Goal: Task Accomplishment & Management: Use online tool/utility

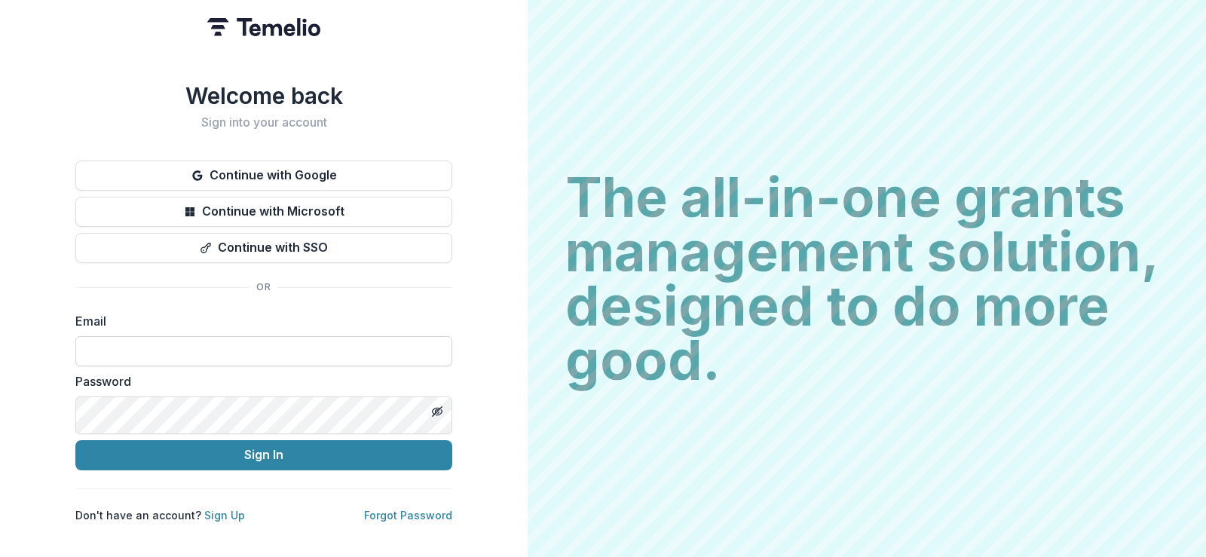
click at [332, 366] on input at bounding box center [263, 351] width 377 height 30
type input "**********"
click at [436, 418] on icon "Toggle password visibility" at bounding box center [437, 412] width 12 height 12
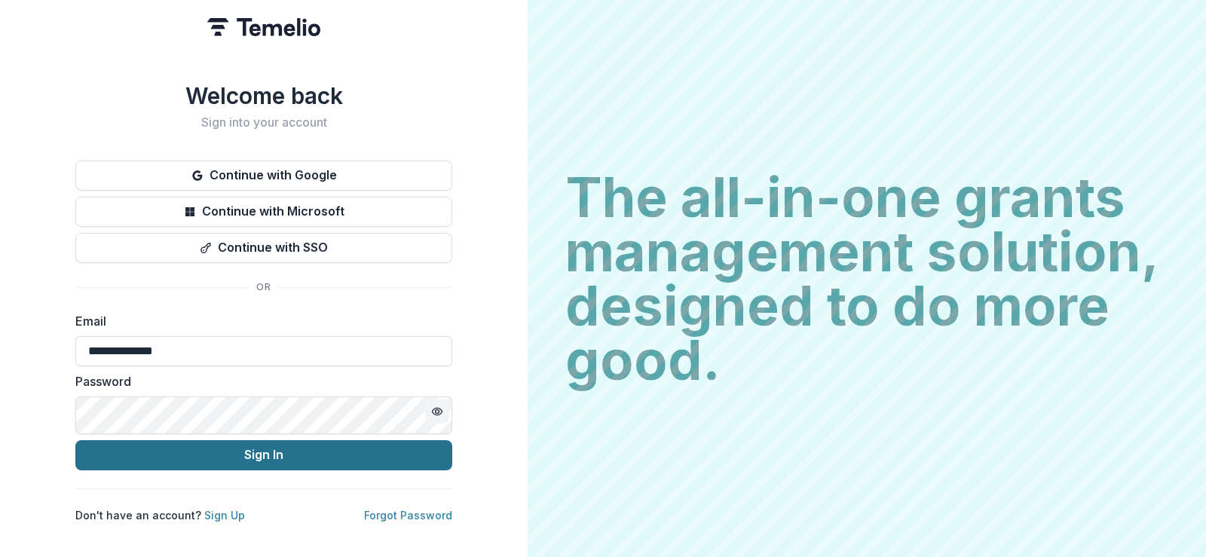
click at [329, 470] on button "Sign In" at bounding box center [263, 455] width 377 height 30
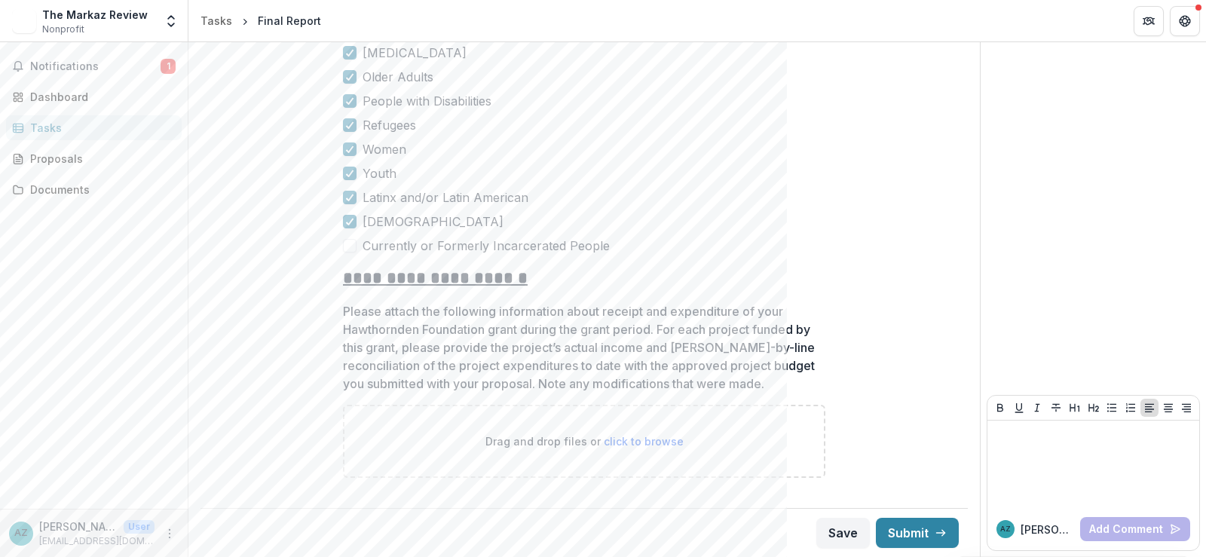
scroll to position [4121, 0]
click at [639, 435] on span "click to browse" at bounding box center [644, 441] width 80 height 13
type input "**********"
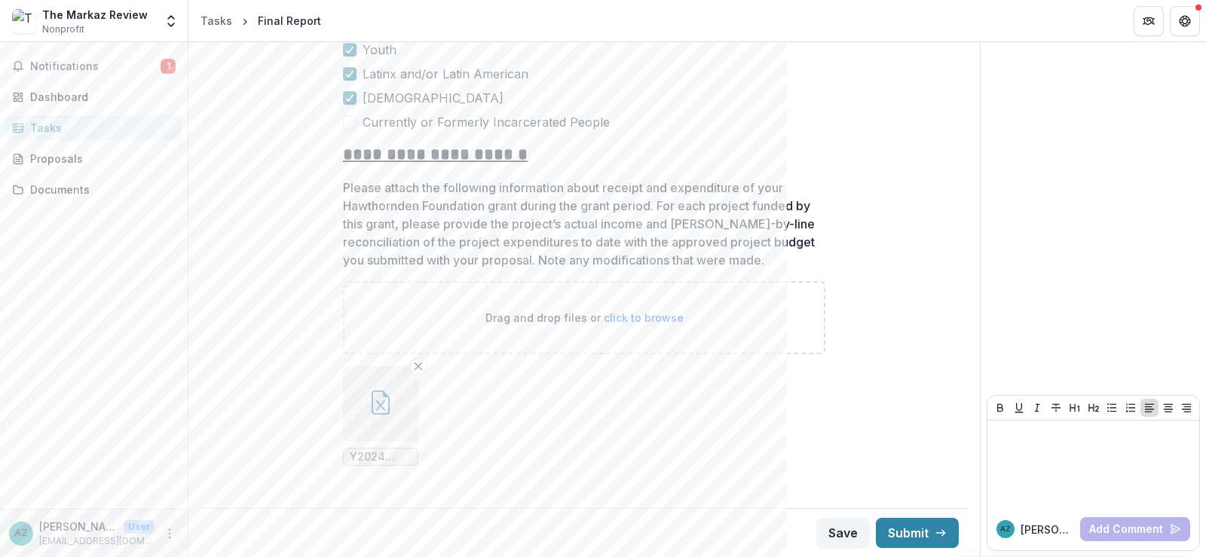
scroll to position [4256, 0]
click at [816, 526] on button "Save" at bounding box center [843, 533] width 54 height 30
click at [26, 528] on div "AZ" at bounding box center [21, 533] width 14 height 10
click at [166, 528] on icon "More" at bounding box center [170, 534] width 12 height 12
click at [243, 521] on button "Logout" at bounding box center [266, 522] width 161 height 25
